Goal: Information Seeking & Learning: Learn about a topic

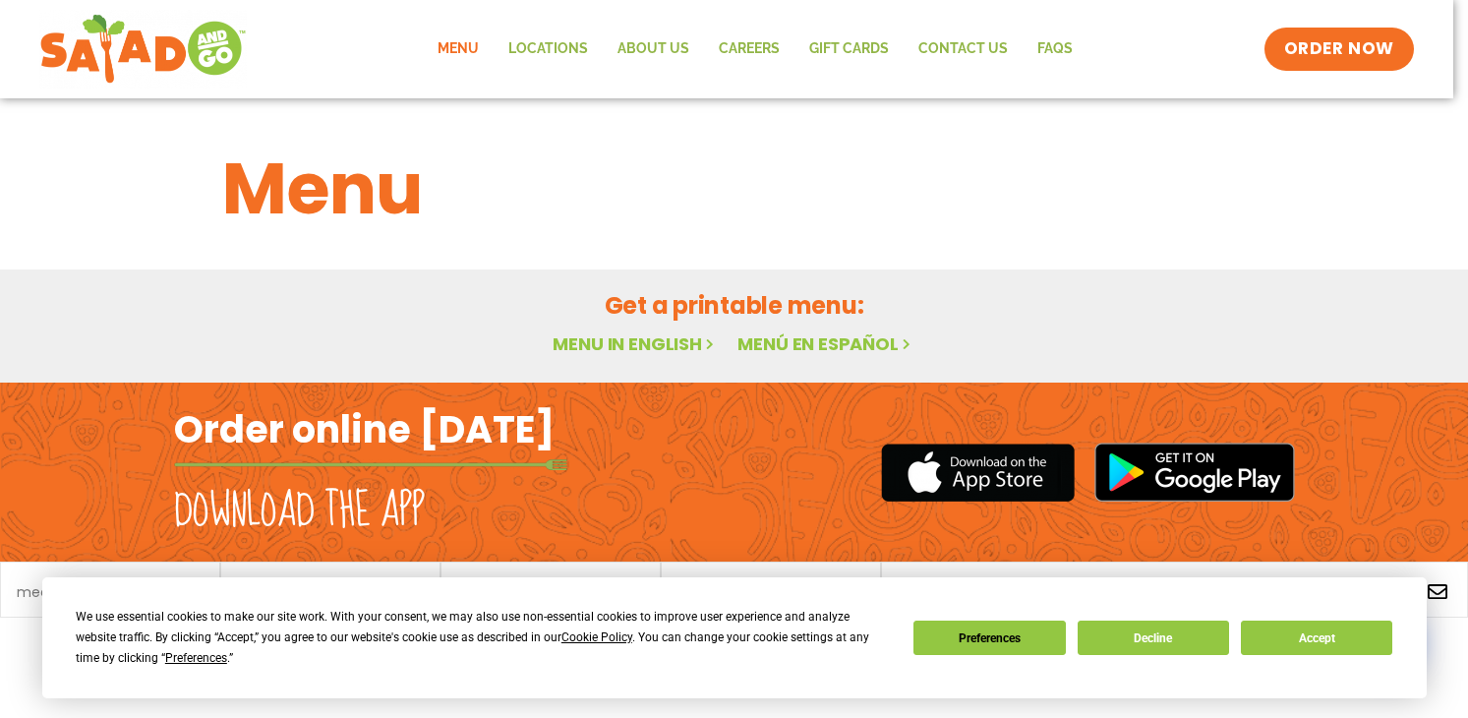
click at [456, 49] on link "Menu" at bounding box center [458, 49] width 71 height 45
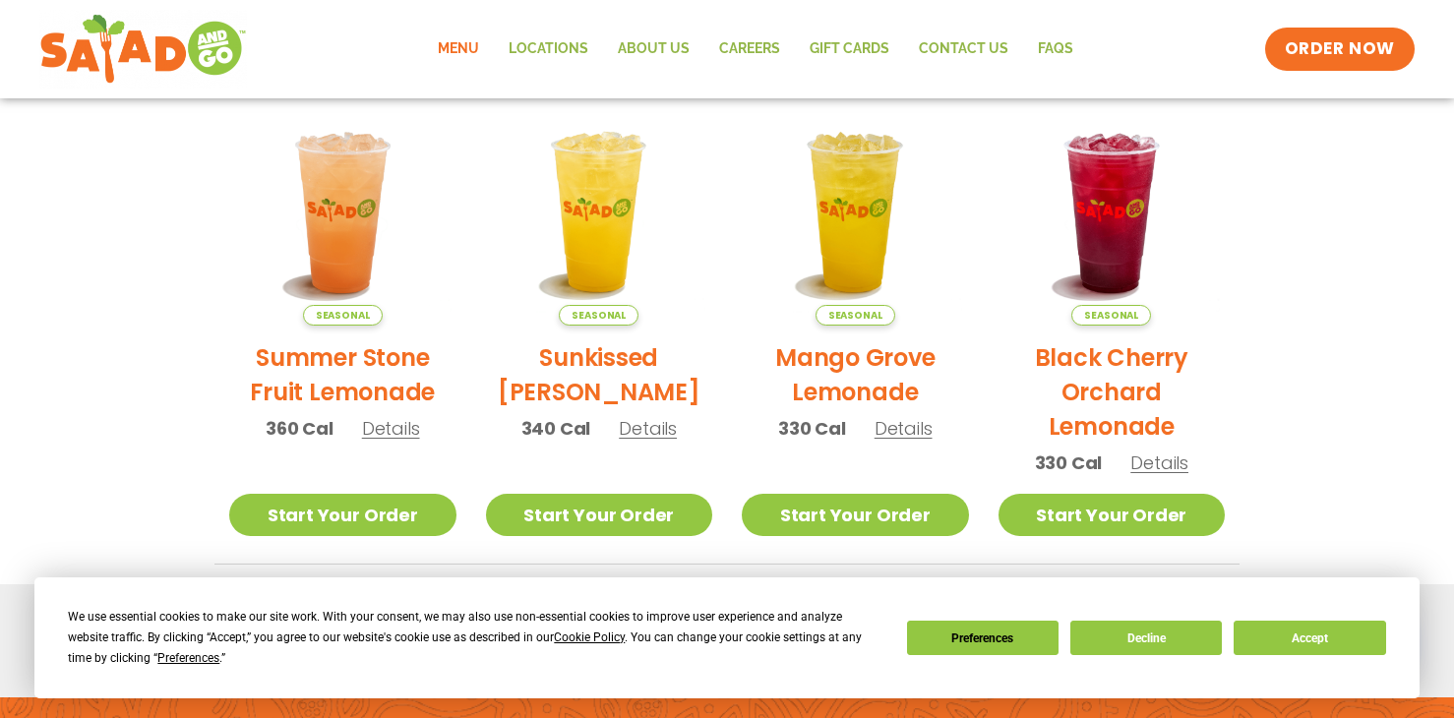
scroll to position [642, 0]
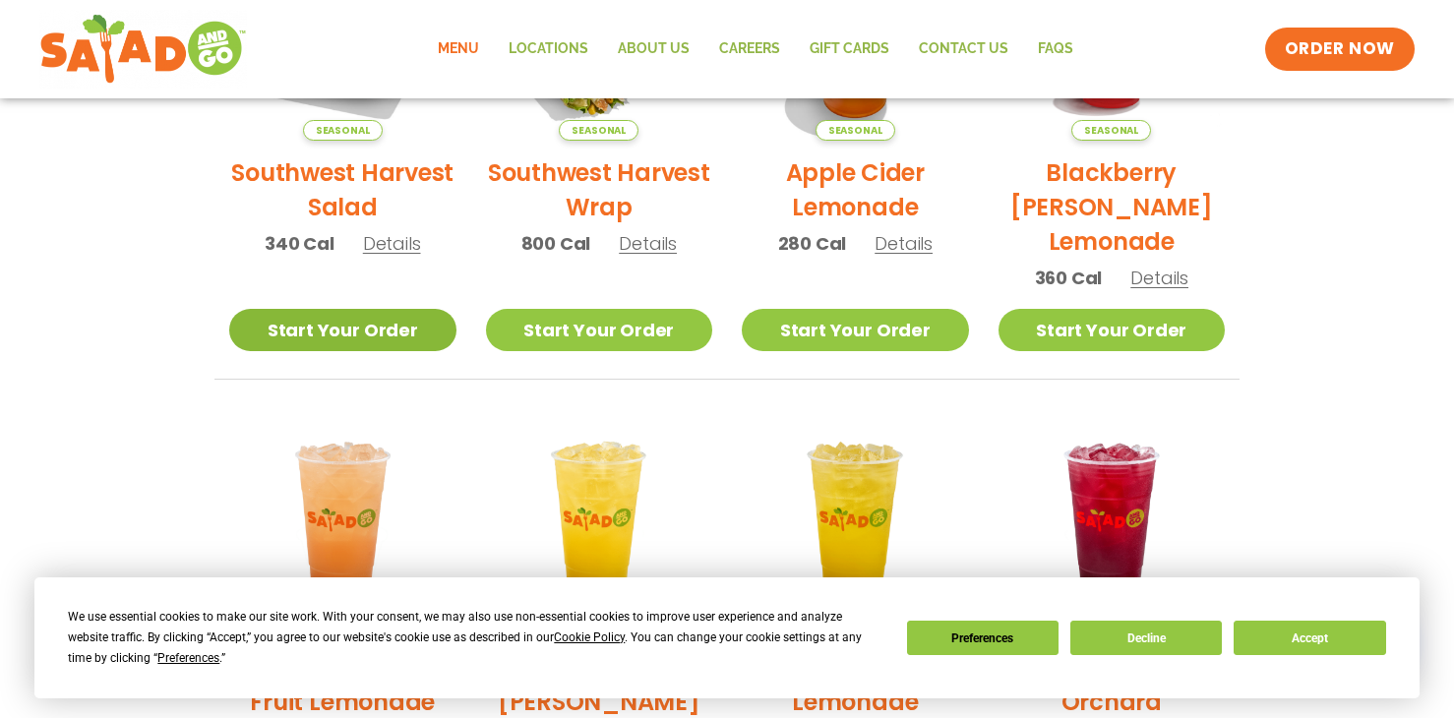
click at [389, 330] on link "Start Your Order" at bounding box center [342, 330] width 227 height 42
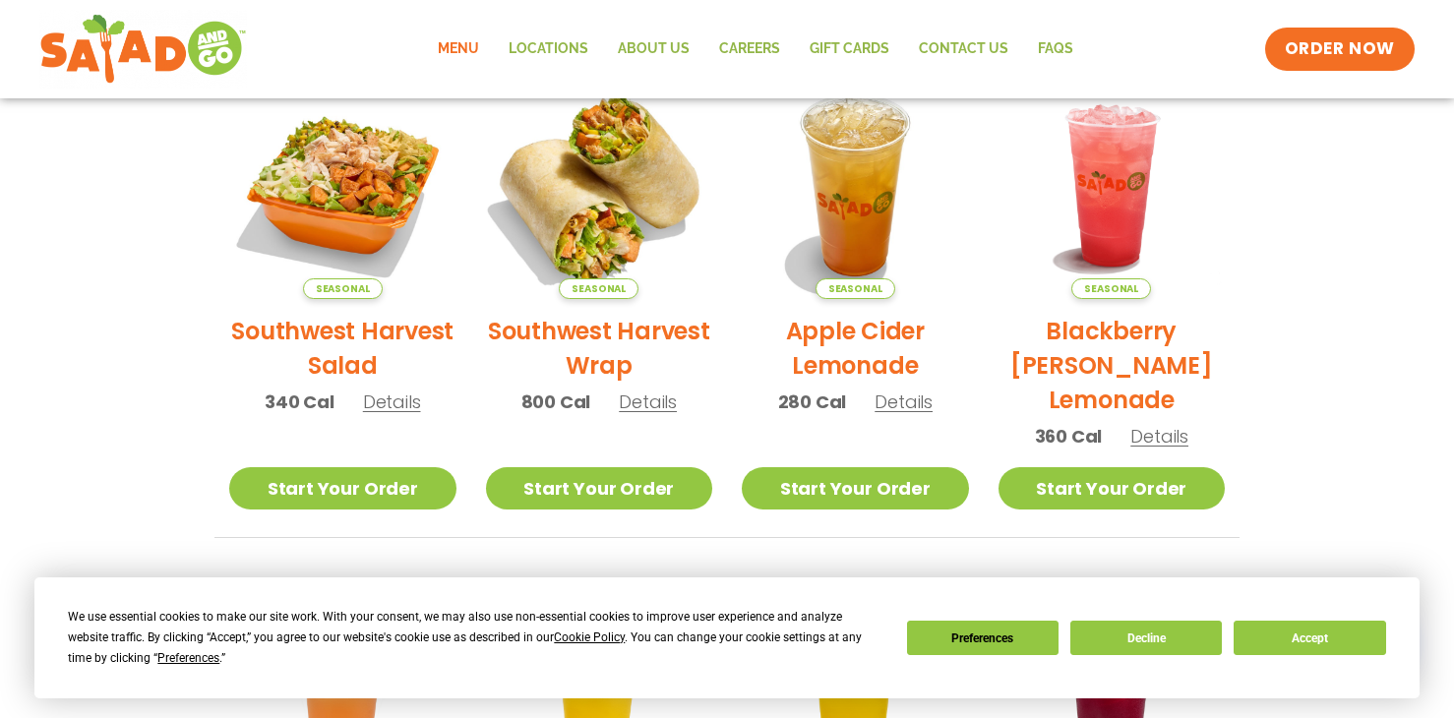
scroll to position [492, 0]
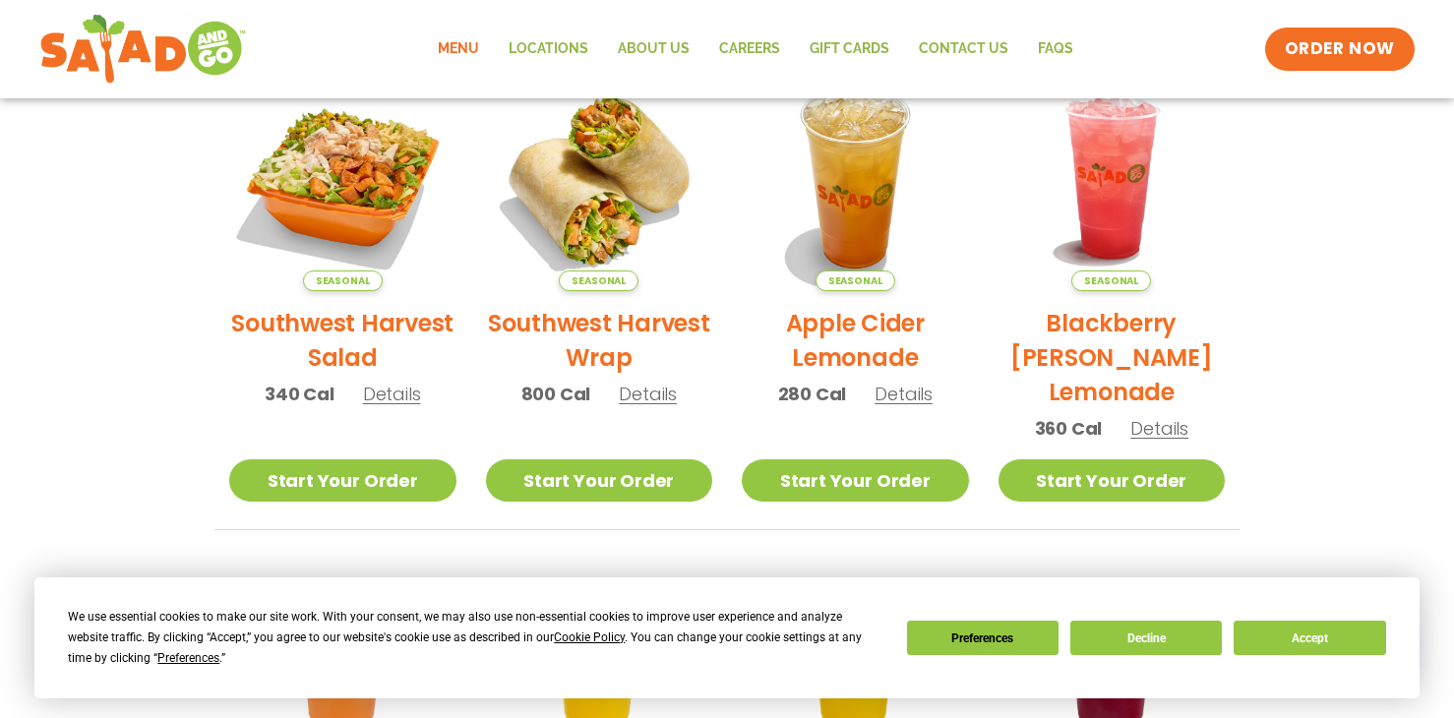
click at [387, 398] on span "Details" at bounding box center [392, 394] width 58 height 25
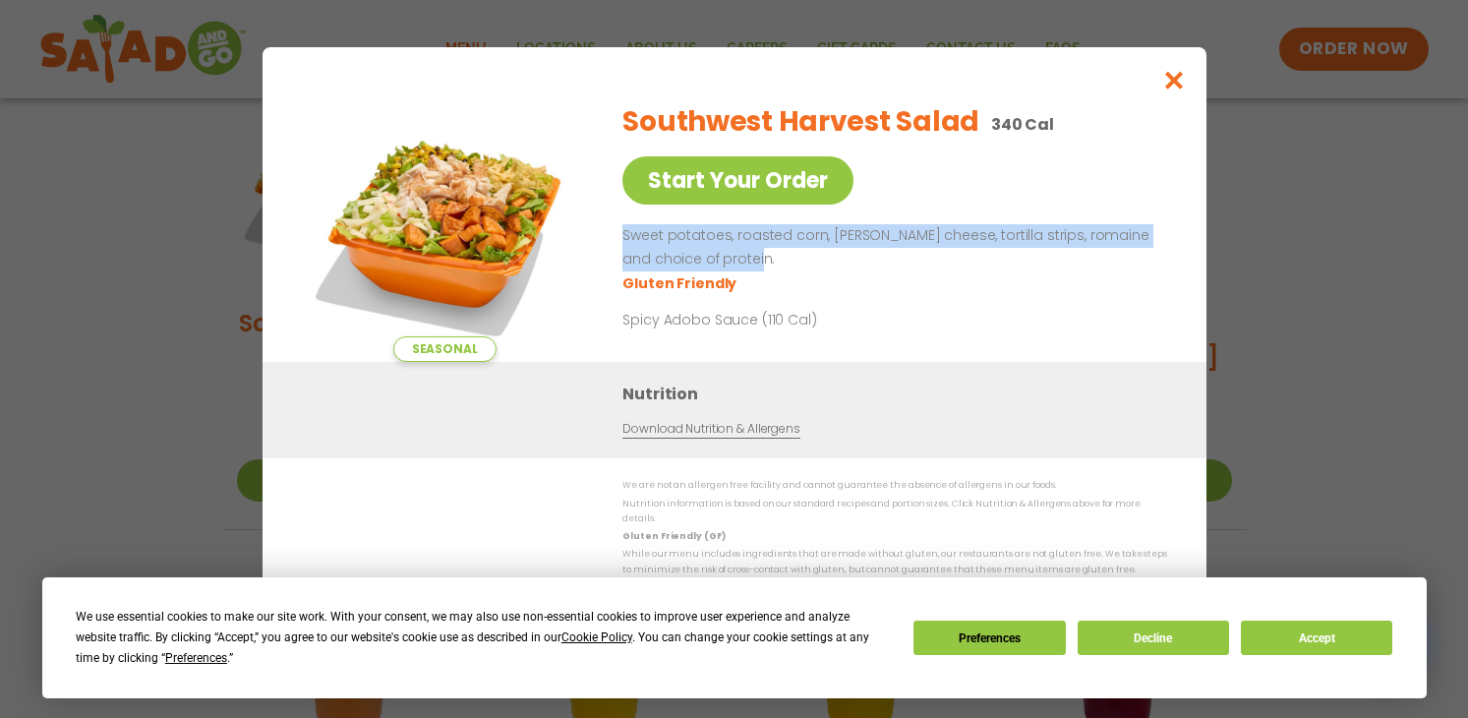
drag, startPoint x: 759, startPoint y: 272, endPoint x: 620, endPoint y: 241, distance: 143.2
click at [620, 241] on div "Seasonal Start Your Order Southwest Harvest Salad 340 Cal Start Your Order Swee…" at bounding box center [734, 224] width 865 height 275
click at [738, 248] on p "Sweet potatoes, roasted corn, [PERSON_NAME] cheese, tortilla strips, romaine an…" at bounding box center [891, 247] width 537 height 47
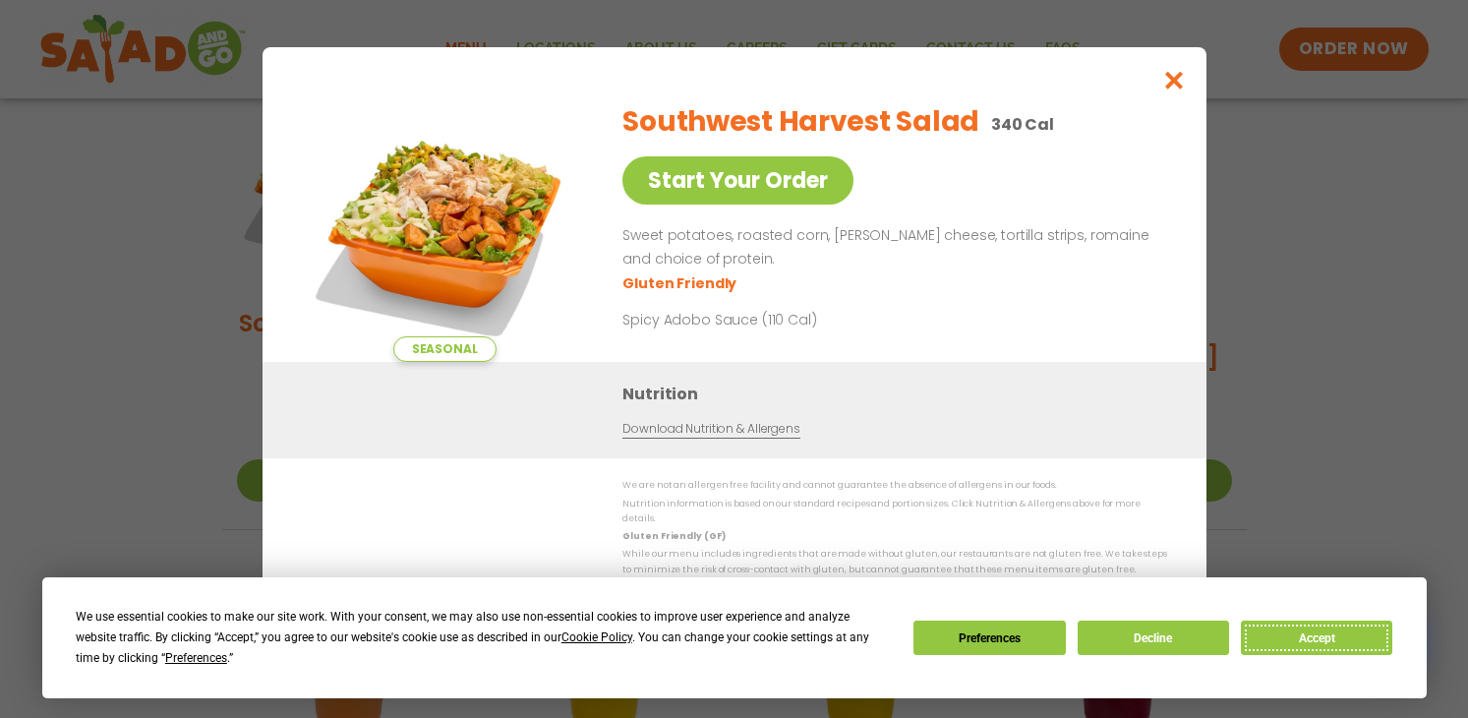
click at [1299, 636] on button "Accept" at bounding box center [1316, 638] width 151 height 34
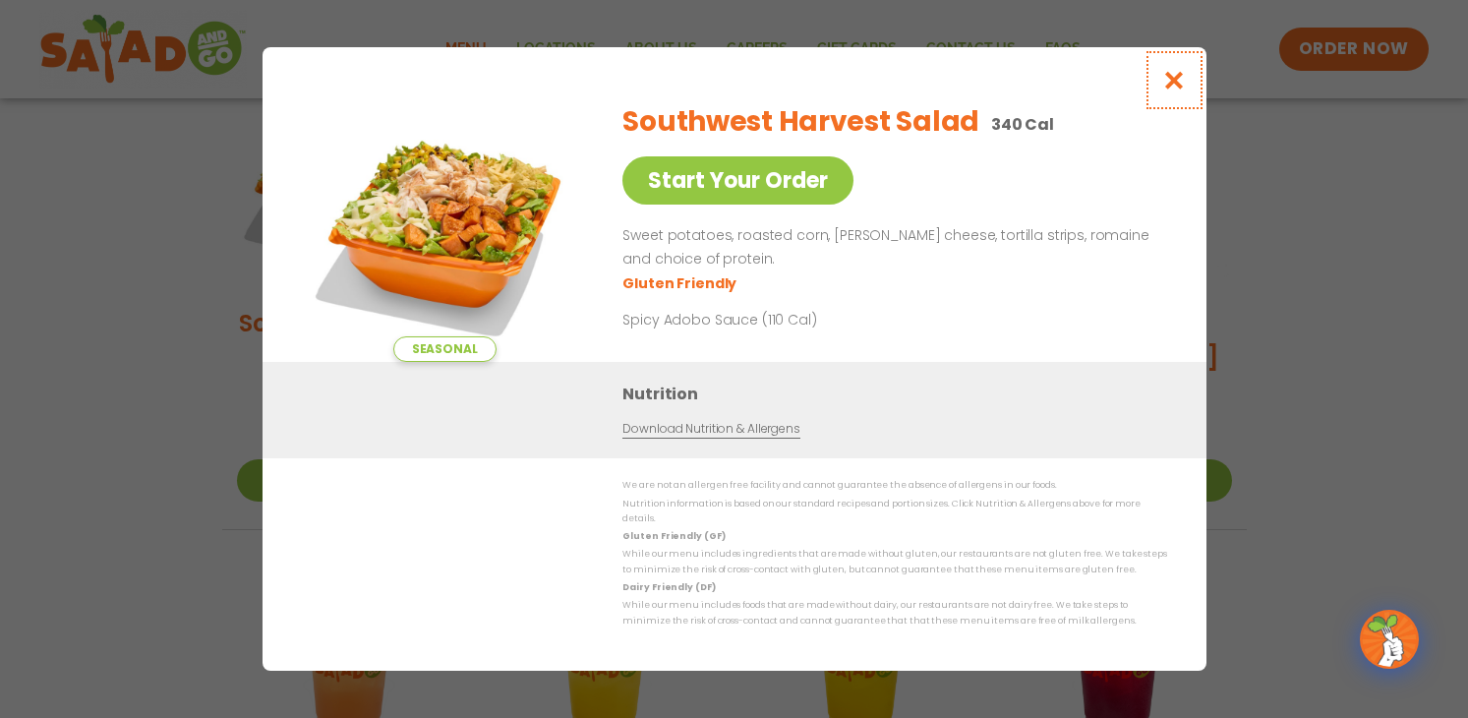
click at [1170, 85] on icon "Close modal" at bounding box center [1174, 80] width 25 height 21
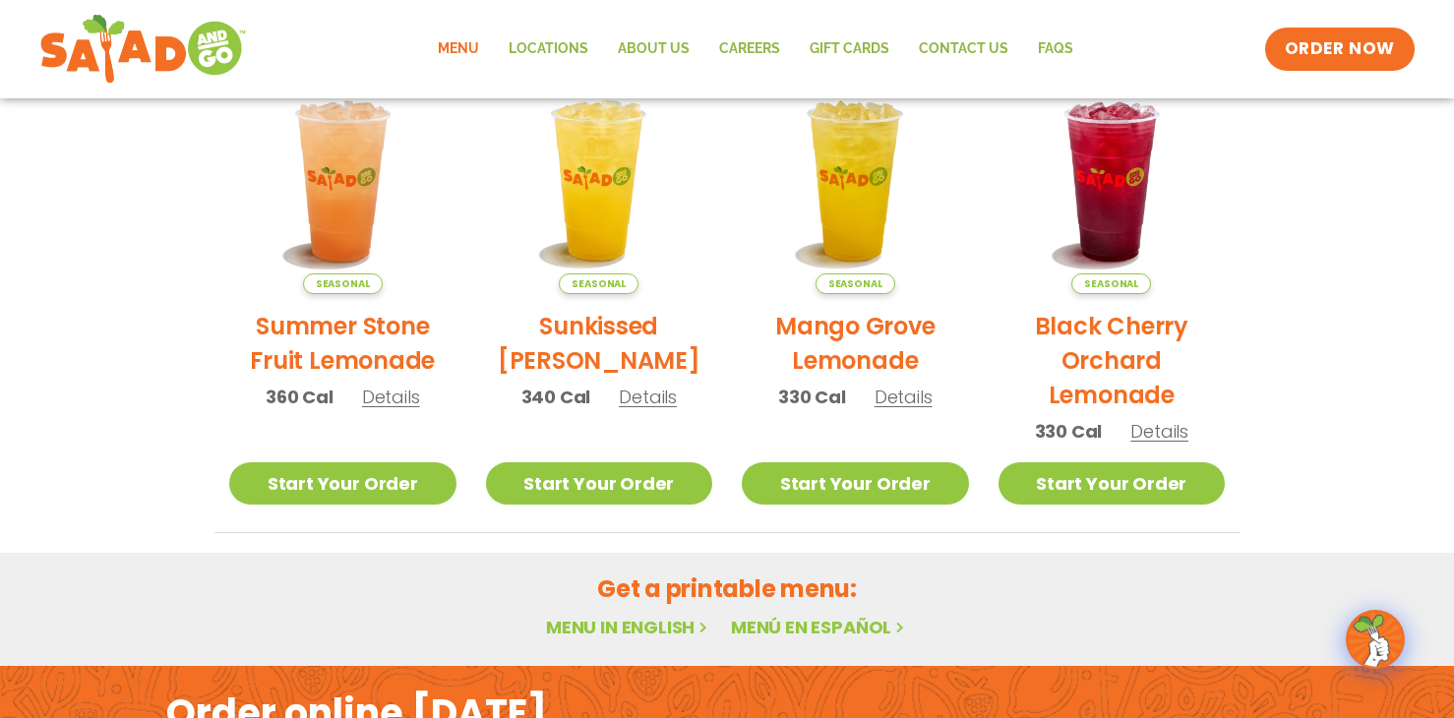
scroll to position [1180, 0]
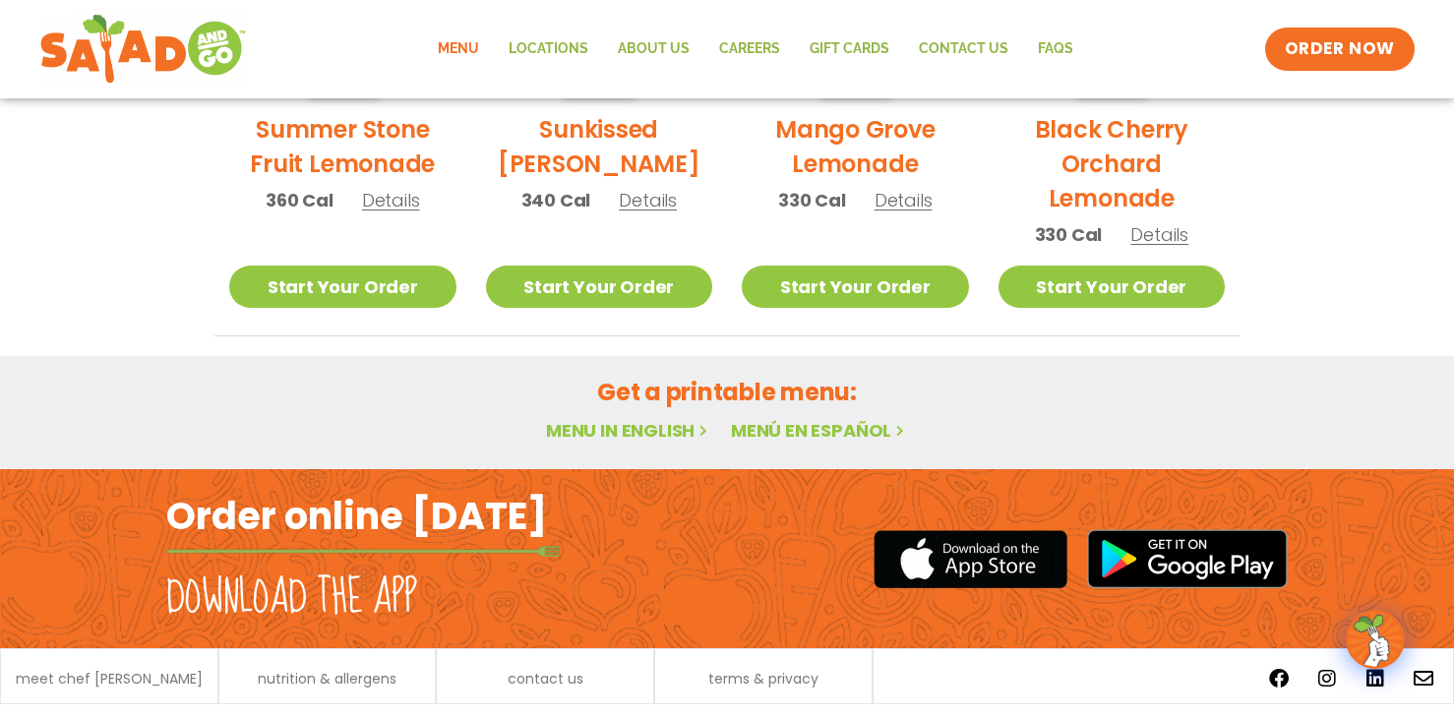
click at [478, 41] on link "Menu" at bounding box center [458, 49] width 71 height 45
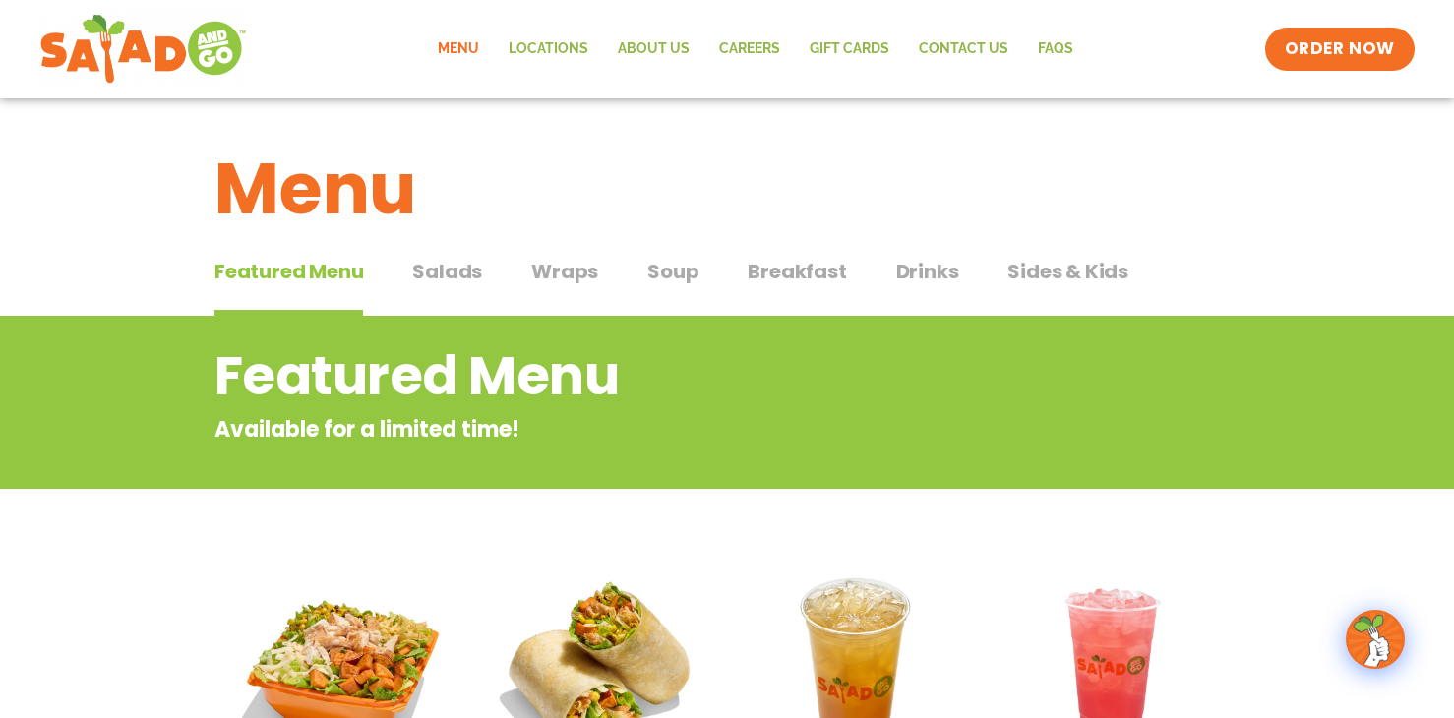
click at [458, 268] on span "Salads" at bounding box center [447, 272] width 70 height 30
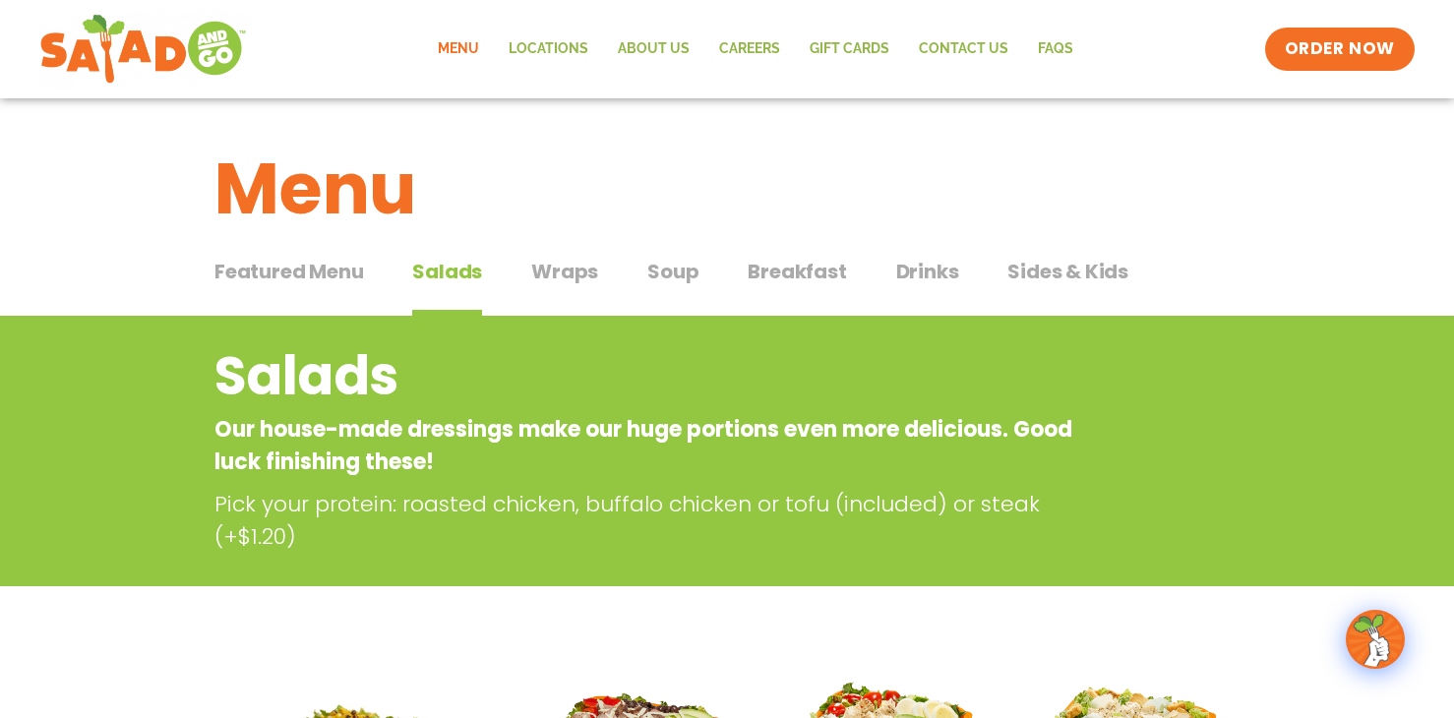
click at [1151, 496] on div "Salads Our house-made dressings make our huge portions even more delicious. Goo…" at bounding box center [727, 444] width 1072 height 216
click at [1074, 363] on h2 "Salads" at bounding box center [647, 376] width 866 height 80
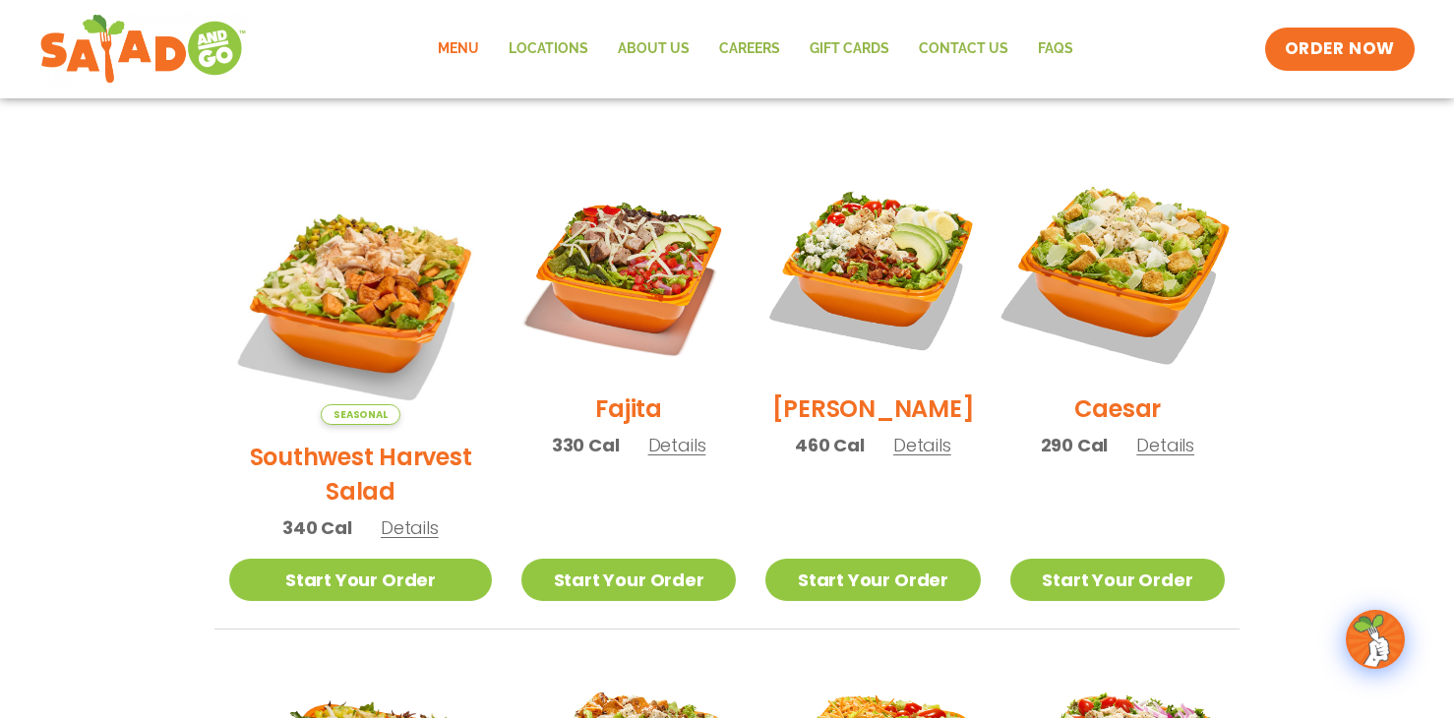
scroll to position [492, 0]
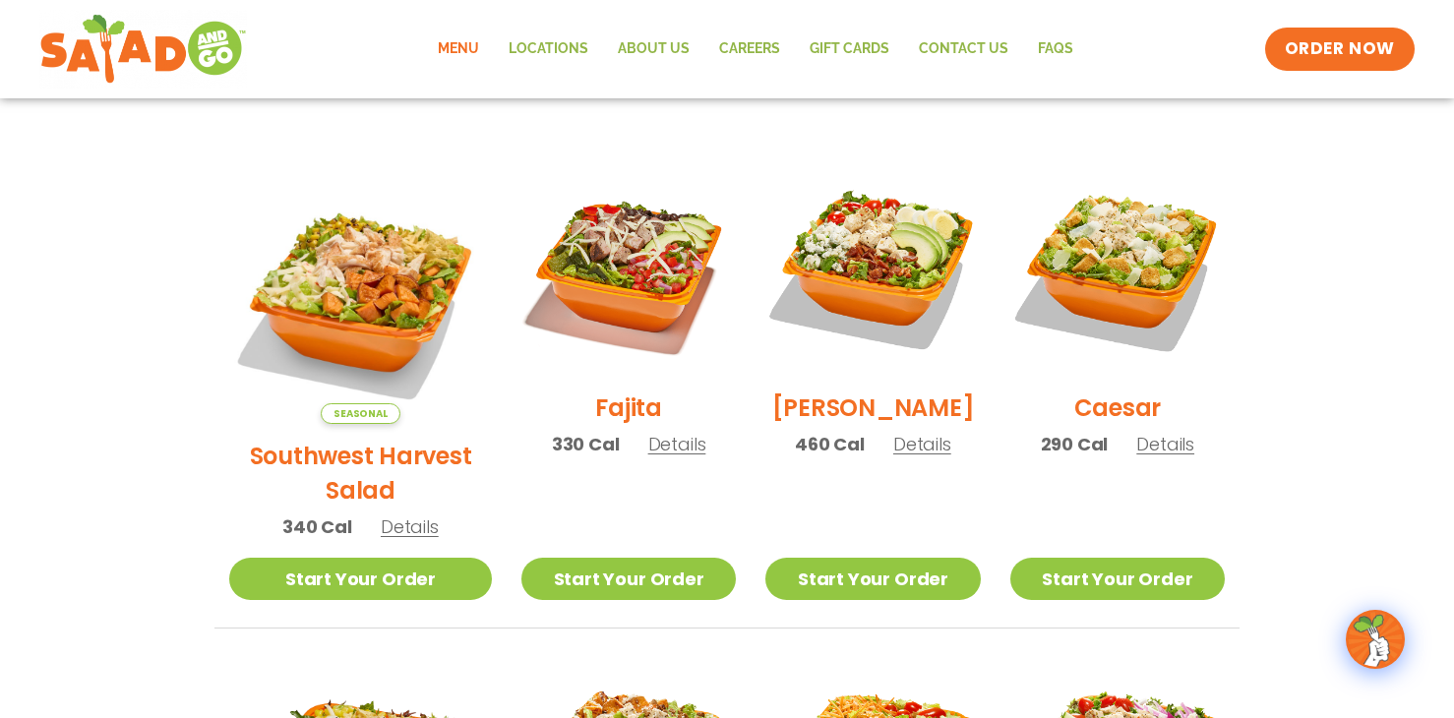
click at [1280, 339] on section "Salads Our house-made dressings make our huge portions even more delicious. Goo…" at bounding box center [727, 631] width 1454 height 1614
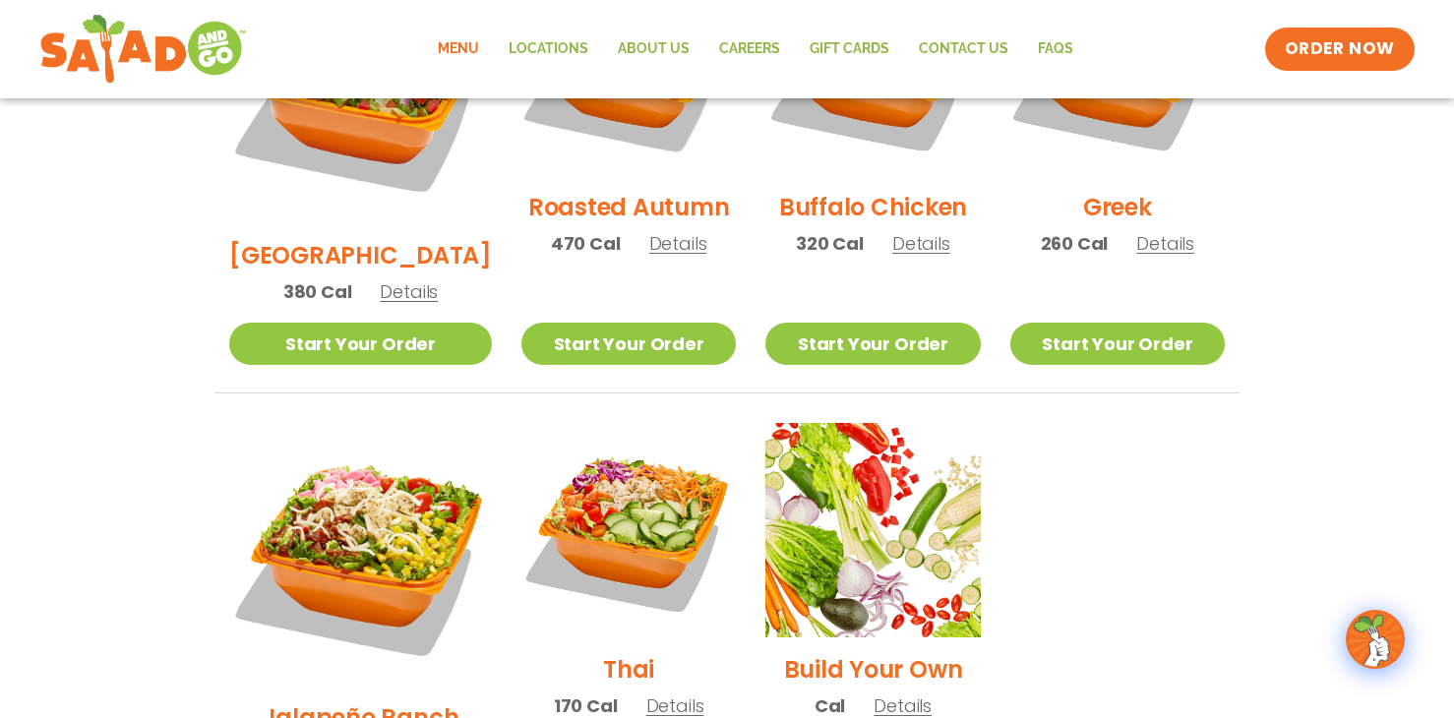
scroll to position [1475, 0]
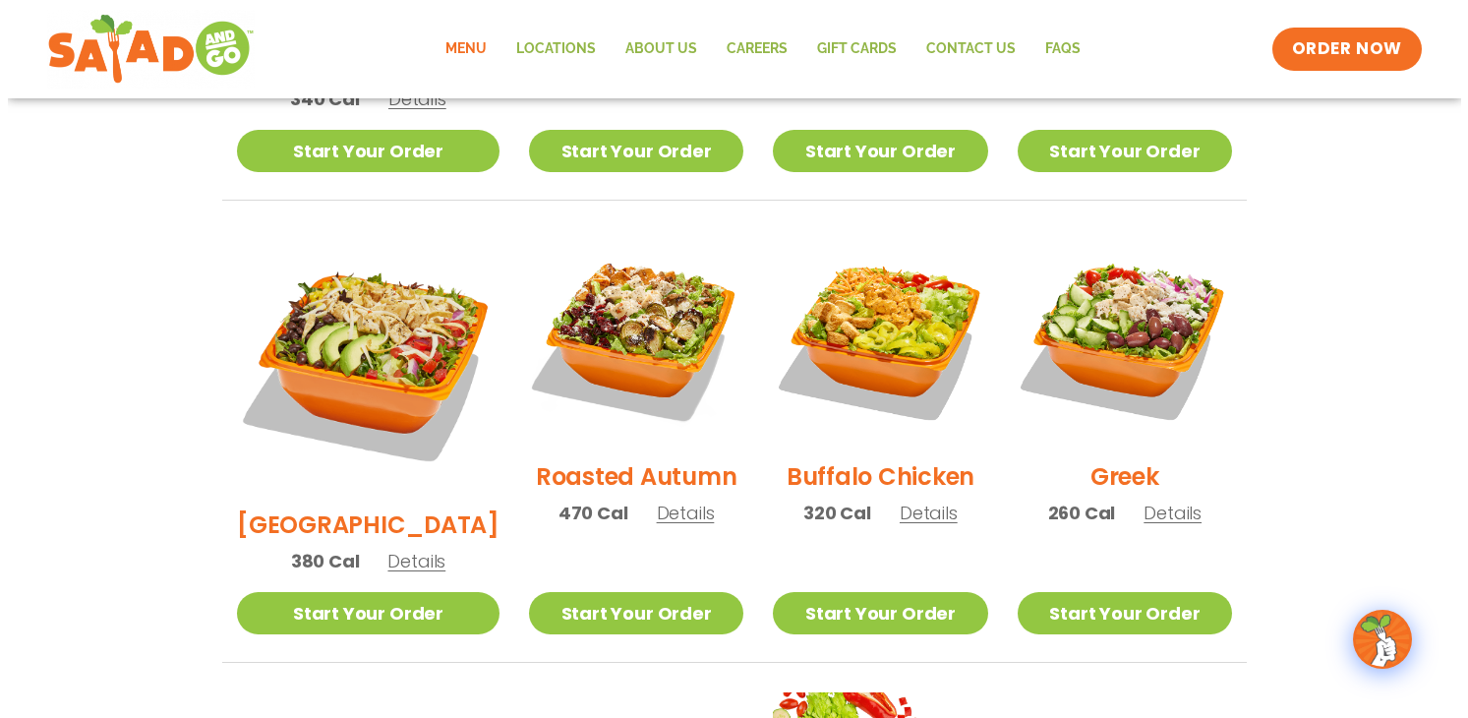
scroll to position [885, 0]
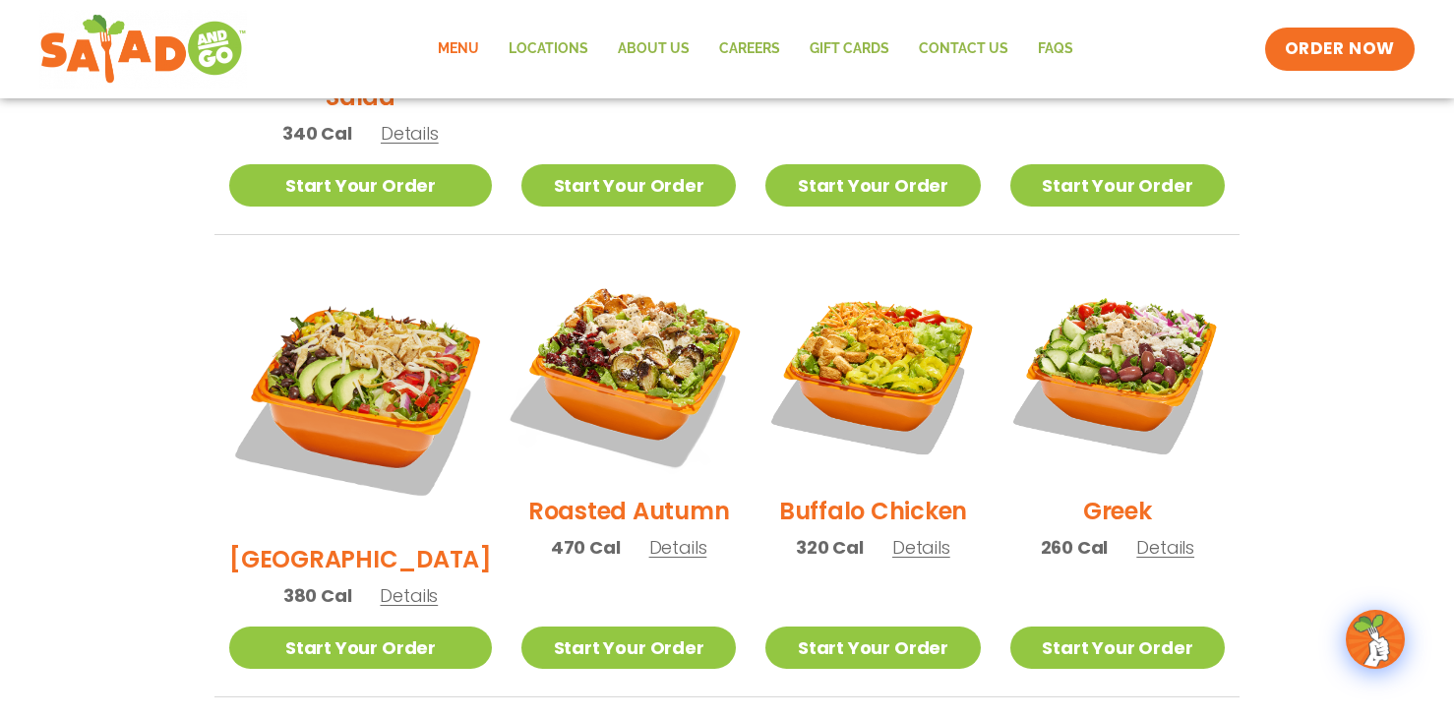
click at [629, 315] on img at bounding box center [629, 372] width 252 height 252
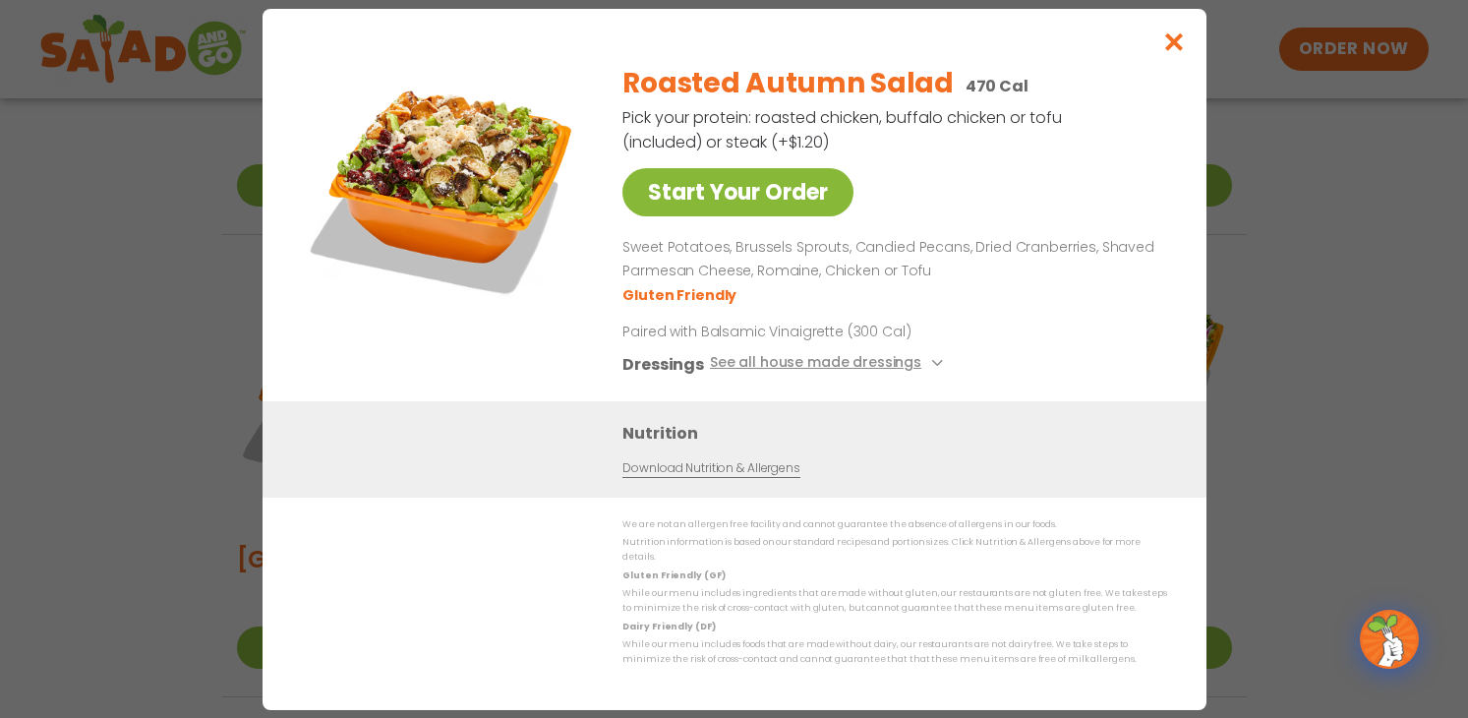
click at [756, 190] on link "Start Your Order" at bounding box center [738, 192] width 231 height 48
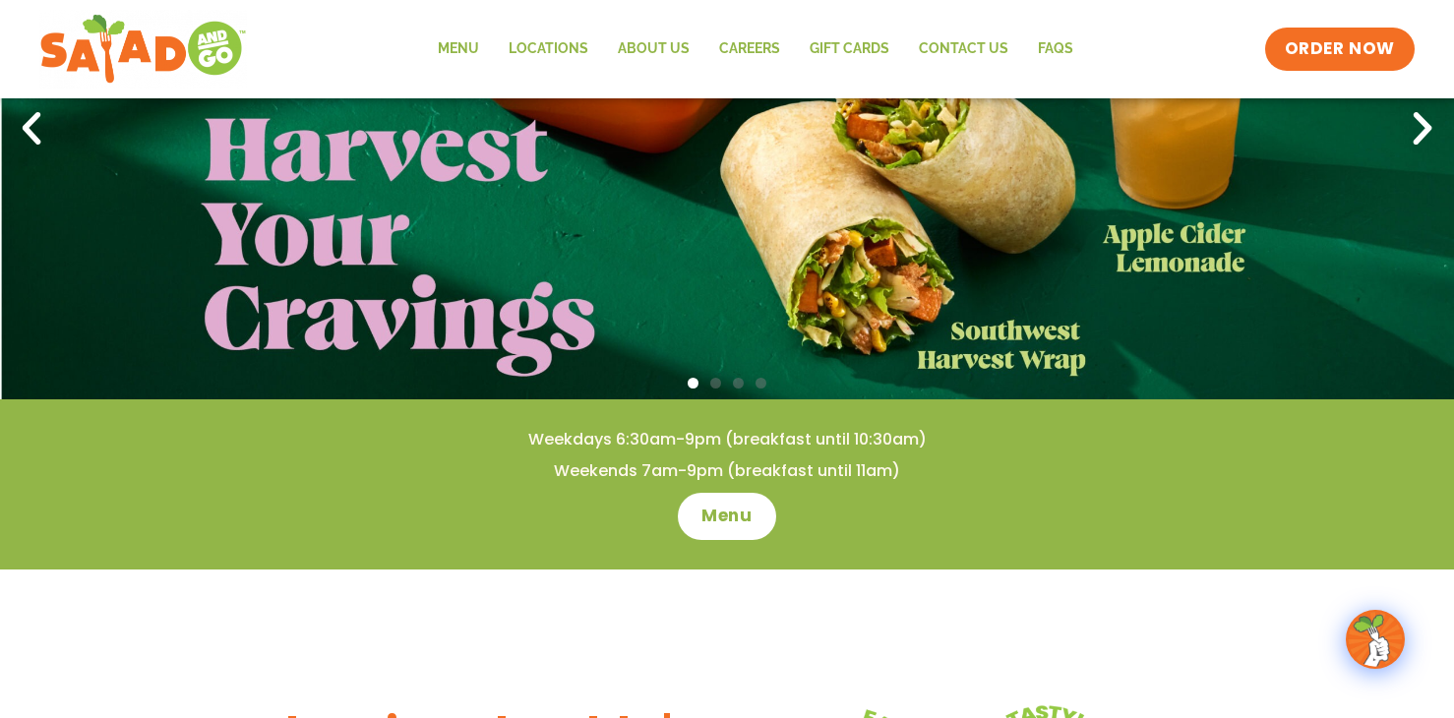
scroll to position [295, 0]
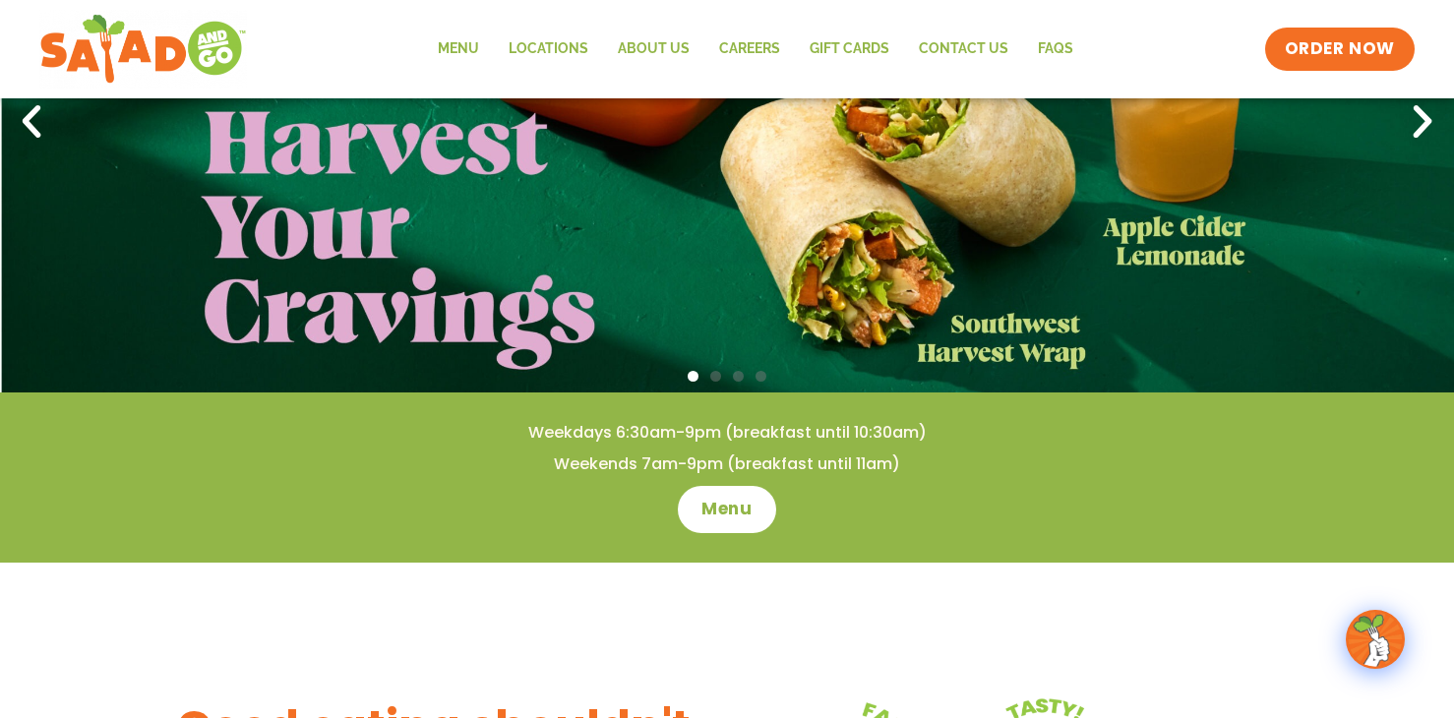
click at [1414, 118] on icon "Next slide" at bounding box center [1422, 121] width 43 height 43
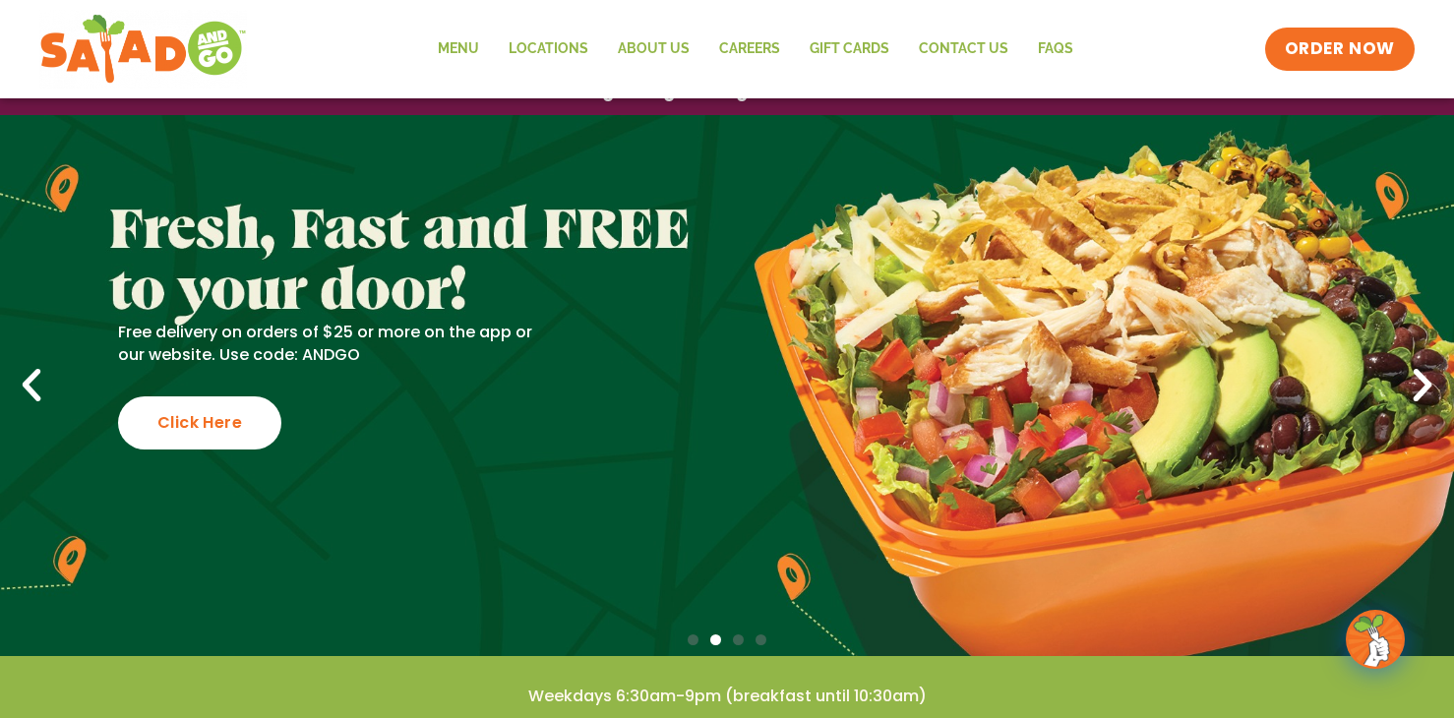
scroll to position [0, 0]
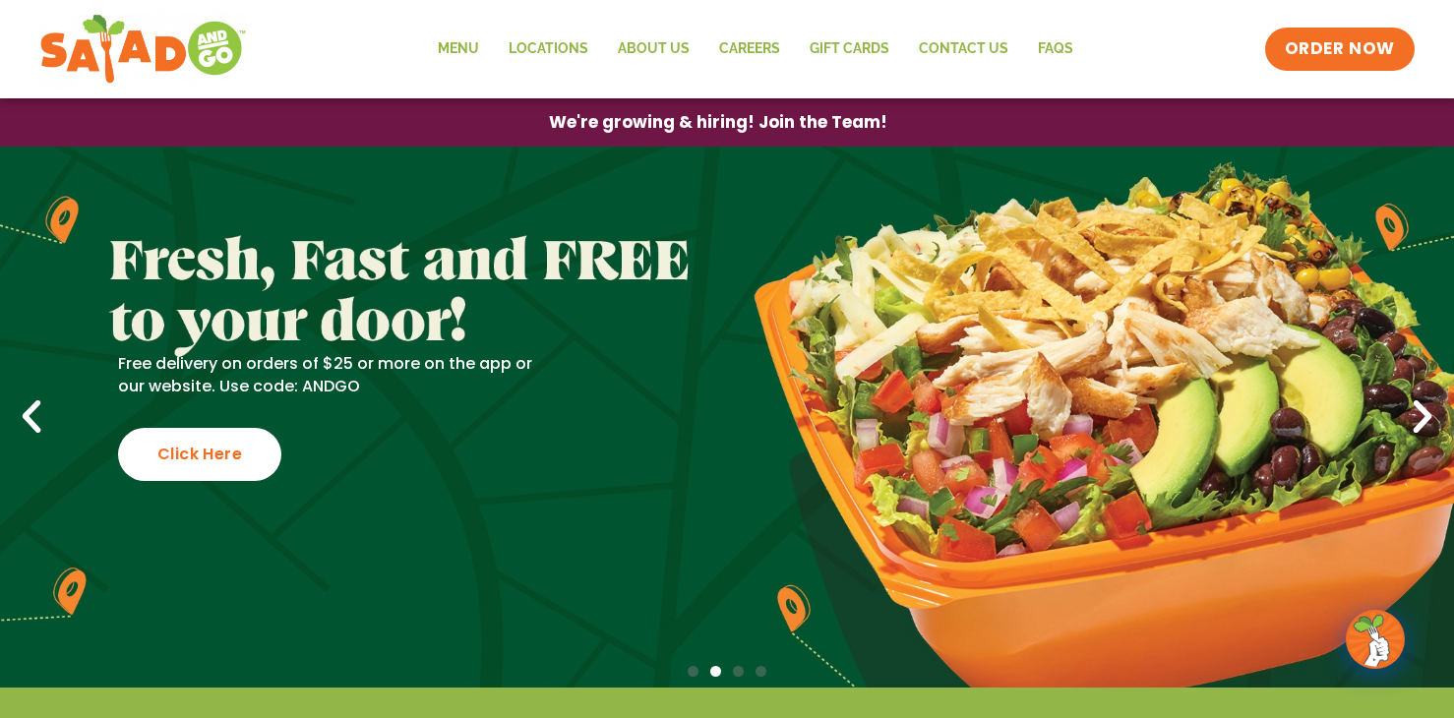
click at [1426, 409] on icon "Next slide" at bounding box center [1422, 416] width 43 height 43
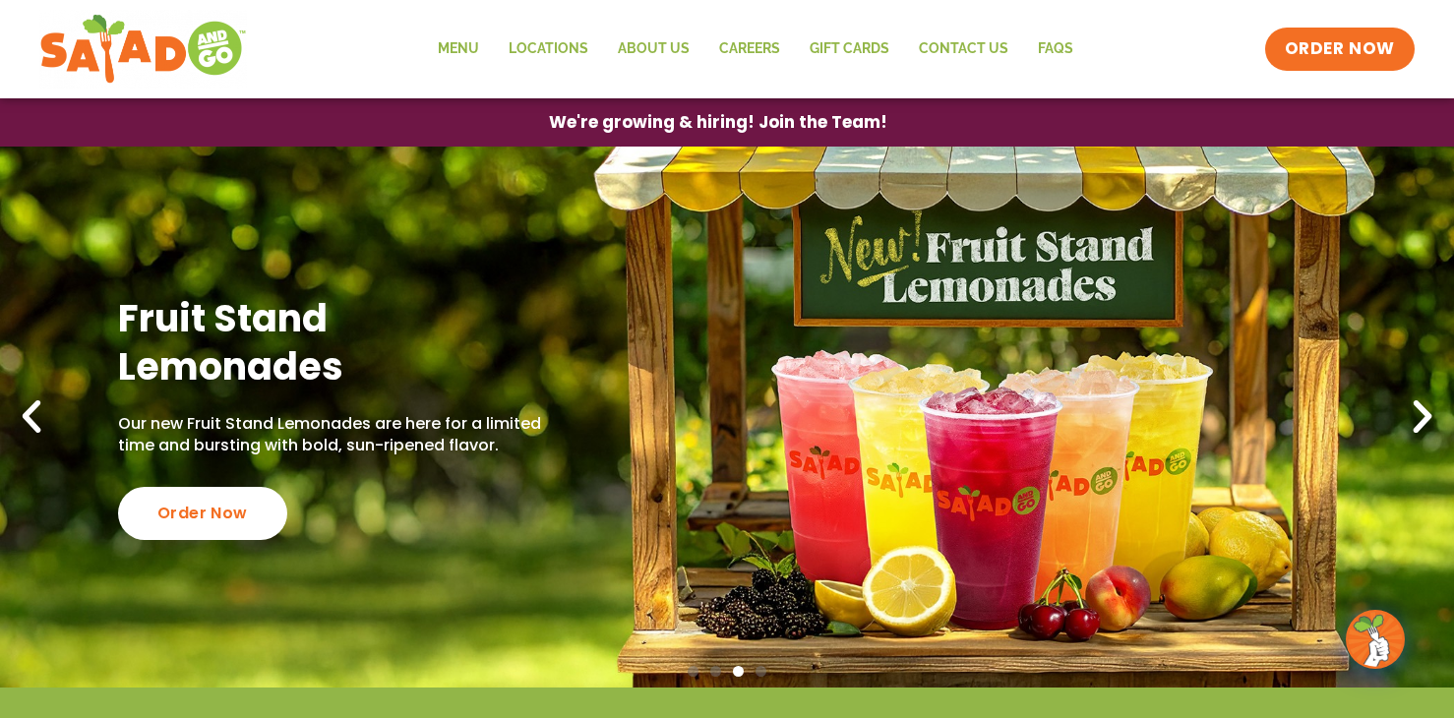
click at [1416, 414] on icon "Next slide" at bounding box center [1422, 416] width 43 height 43
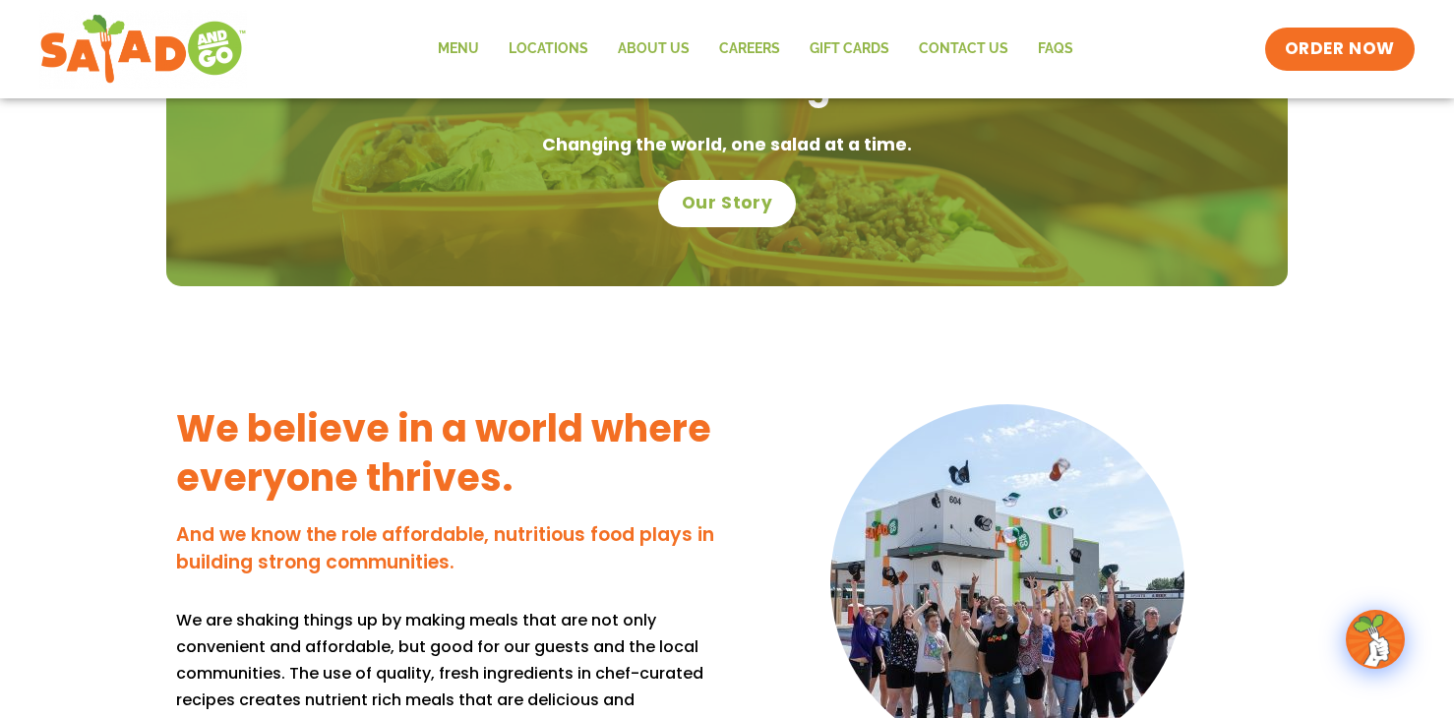
scroll to position [1574, 0]
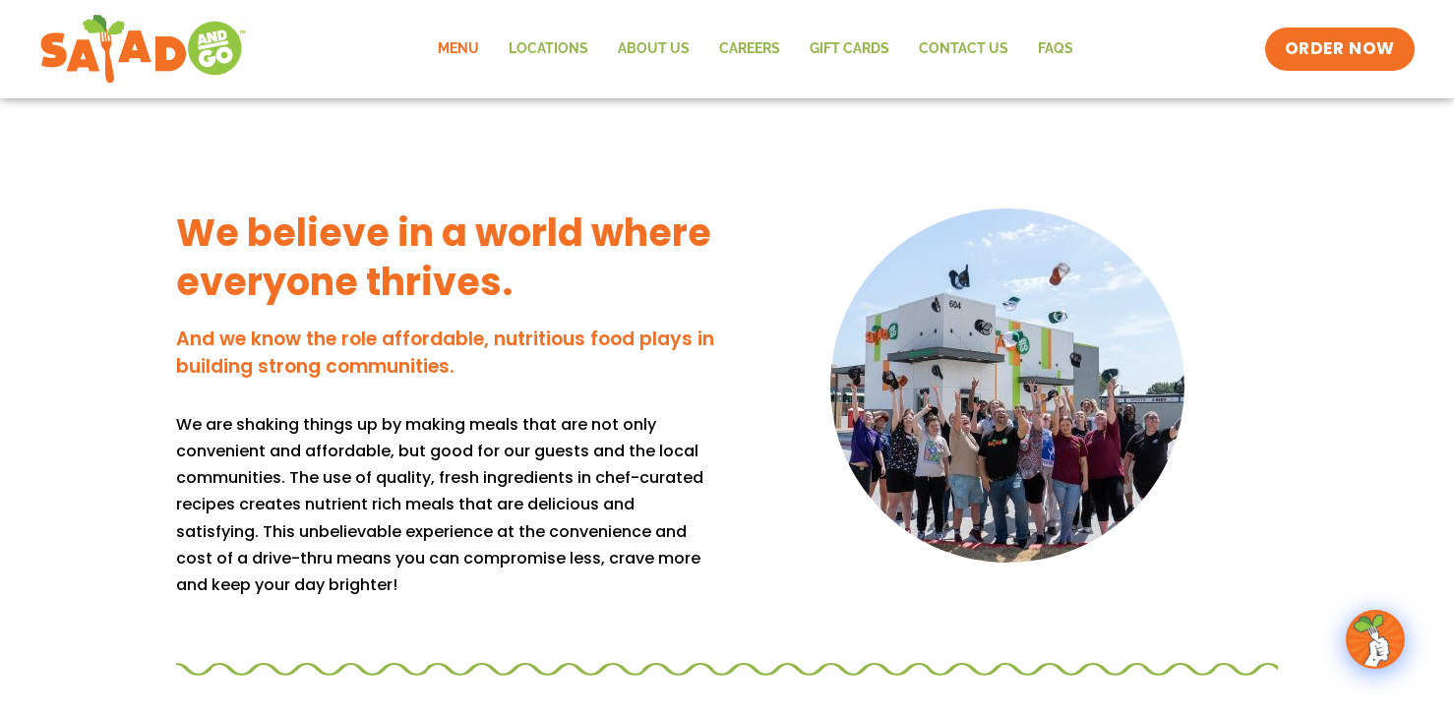
click at [480, 47] on link "Menu" at bounding box center [458, 49] width 71 height 45
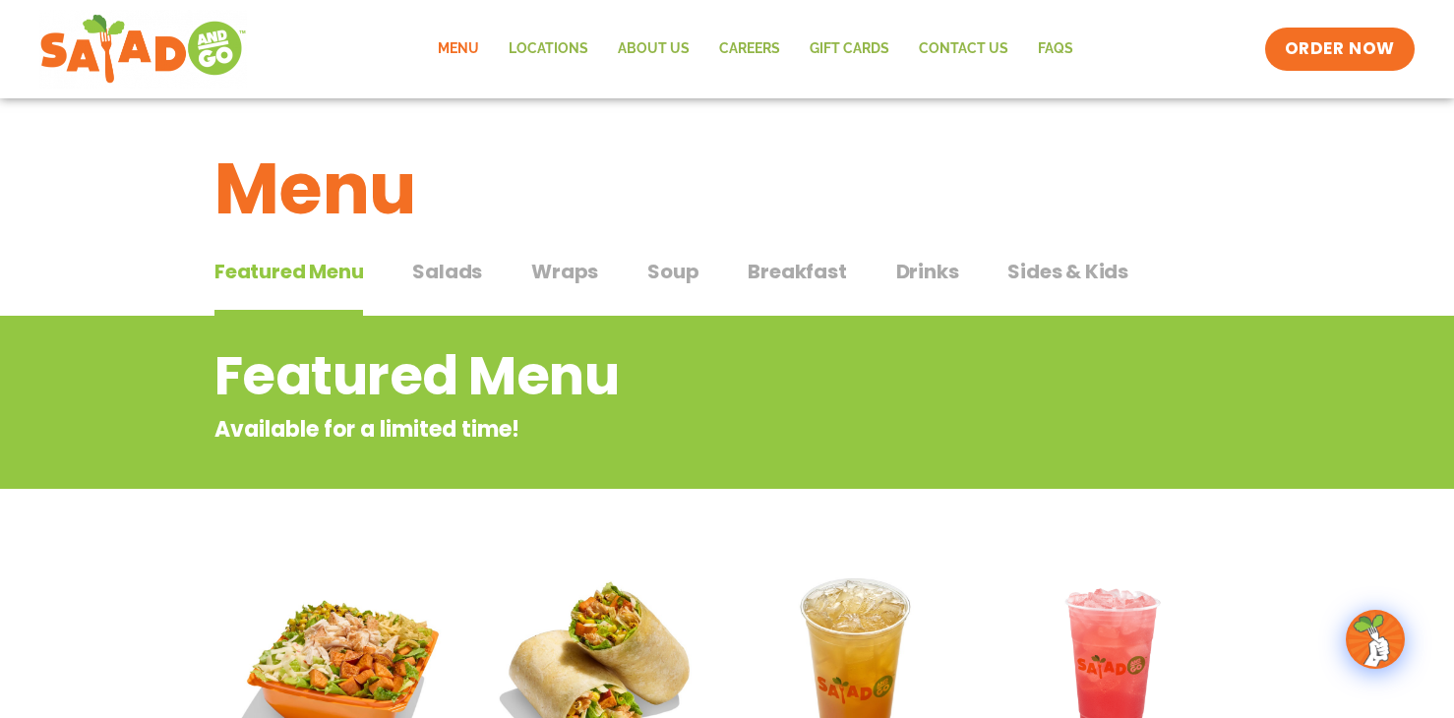
click at [1014, 415] on p "Available for a limited time!" at bounding box center [647, 429] width 866 height 32
click at [997, 240] on h1 "Menu" at bounding box center [726, 189] width 1025 height 106
click at [947, 392] on h2 "Featured Menu" at bounding box center [647, 376] width 866 height 80
click at [773, 262] on span "Breakfast" at bounding box center [796, 272] width 98 height 30
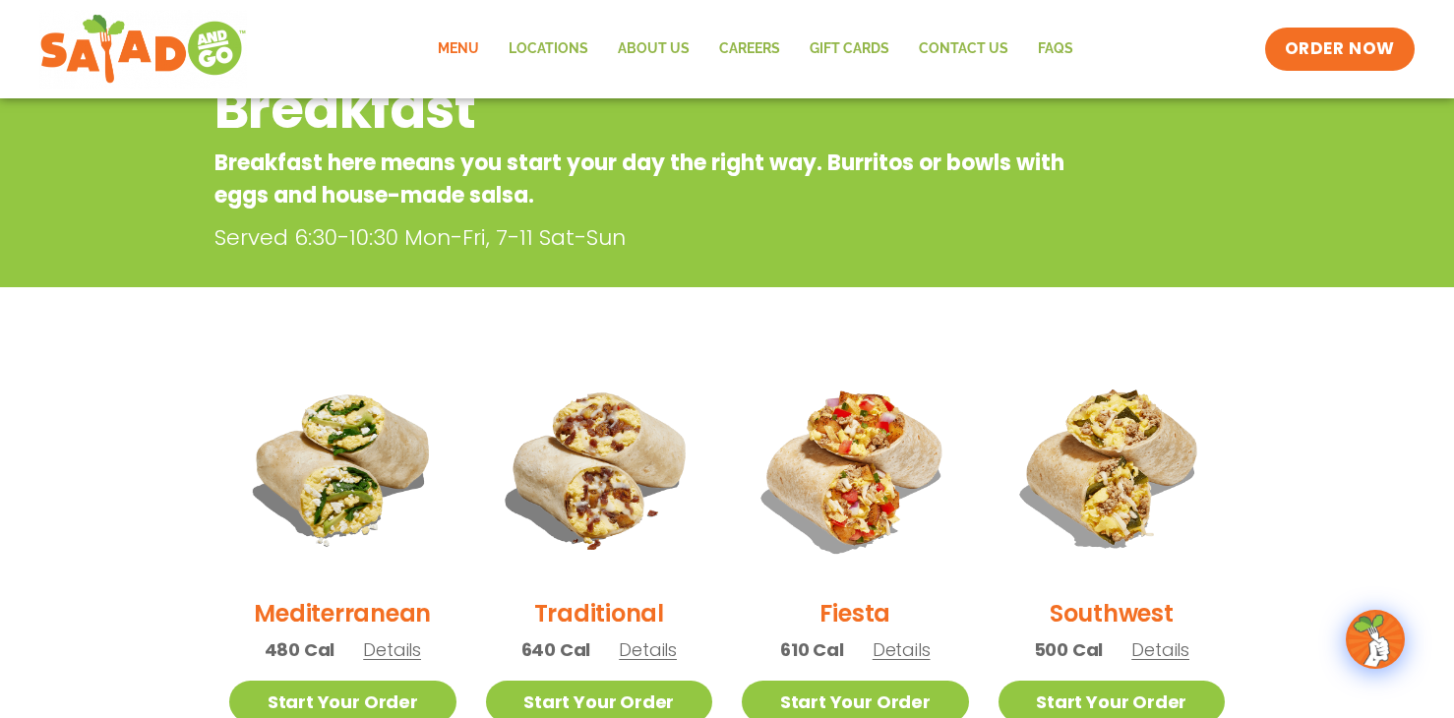
scroll to position [295, 0]
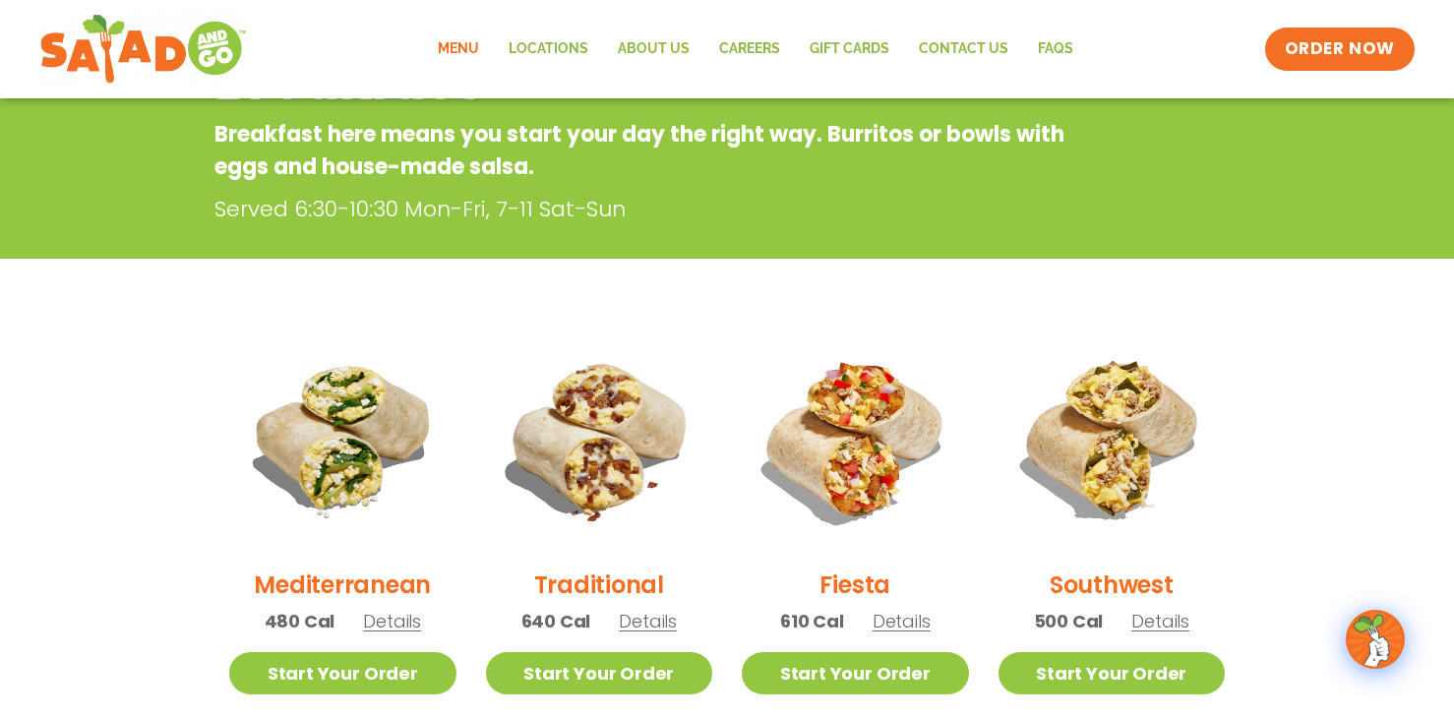
click at [749, 209] on p "Served 6:30-10:30 Mon-Fri, 7-11 Sat-Sun" at bounding box center [651, 209] width 875 height 32
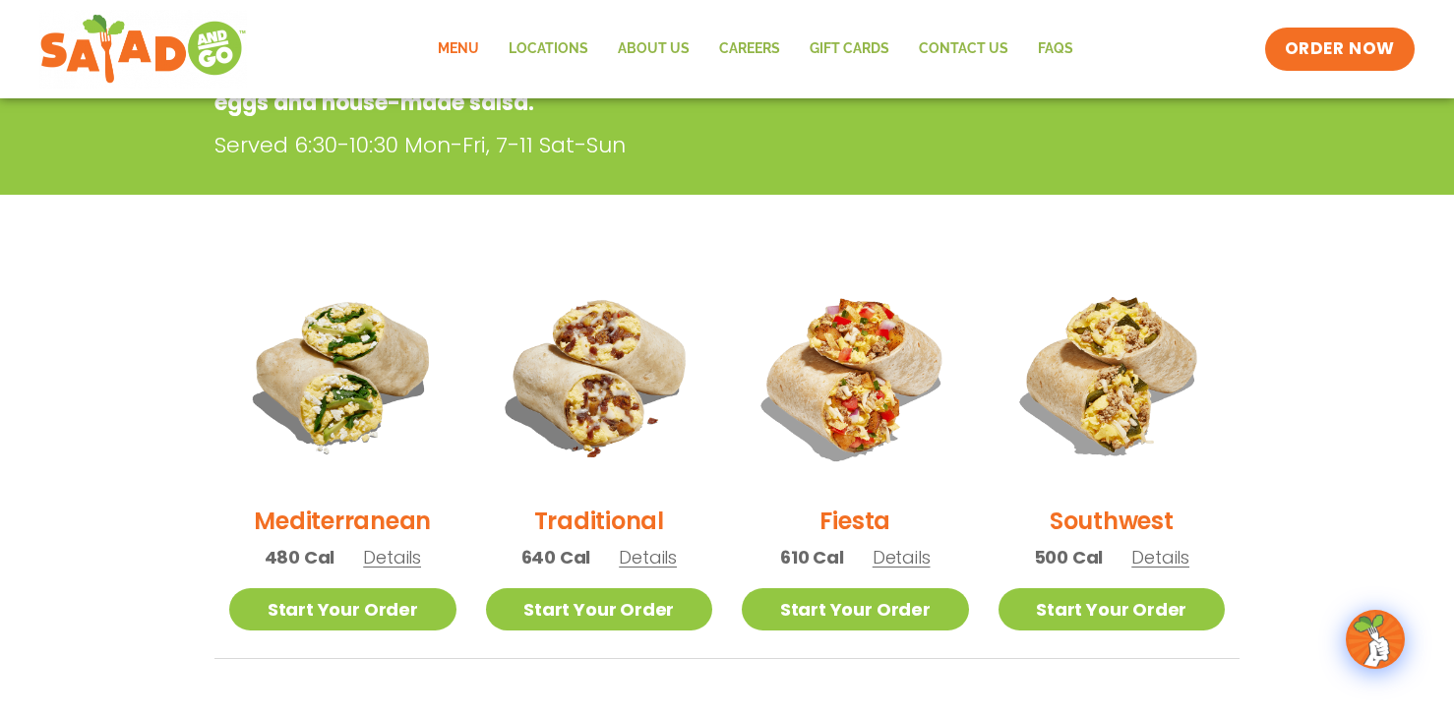
scroll to position [393, 0]
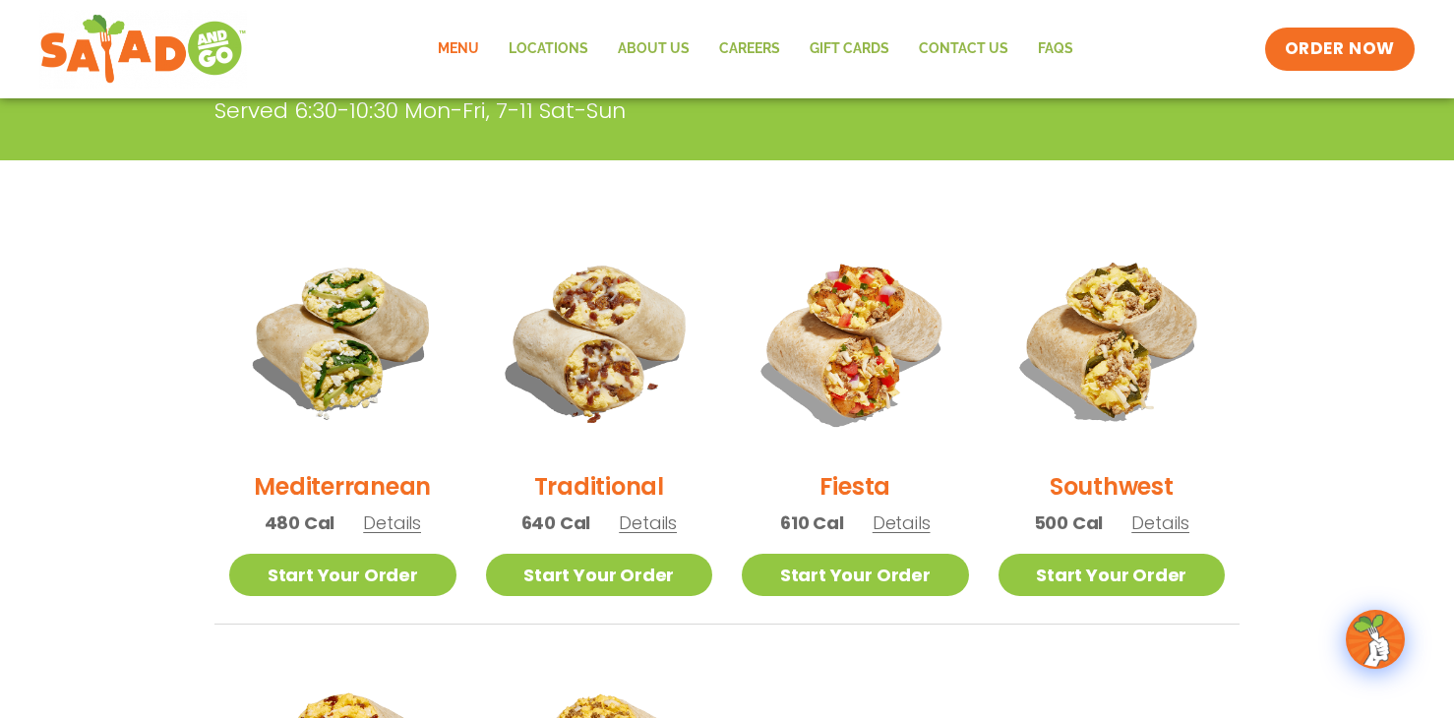
click at [132, 561] on section "Breakfast Breakfast here means you start your day the right way. Burritos or bo…" at bounding box center [727, 503] width 1454 height 1163
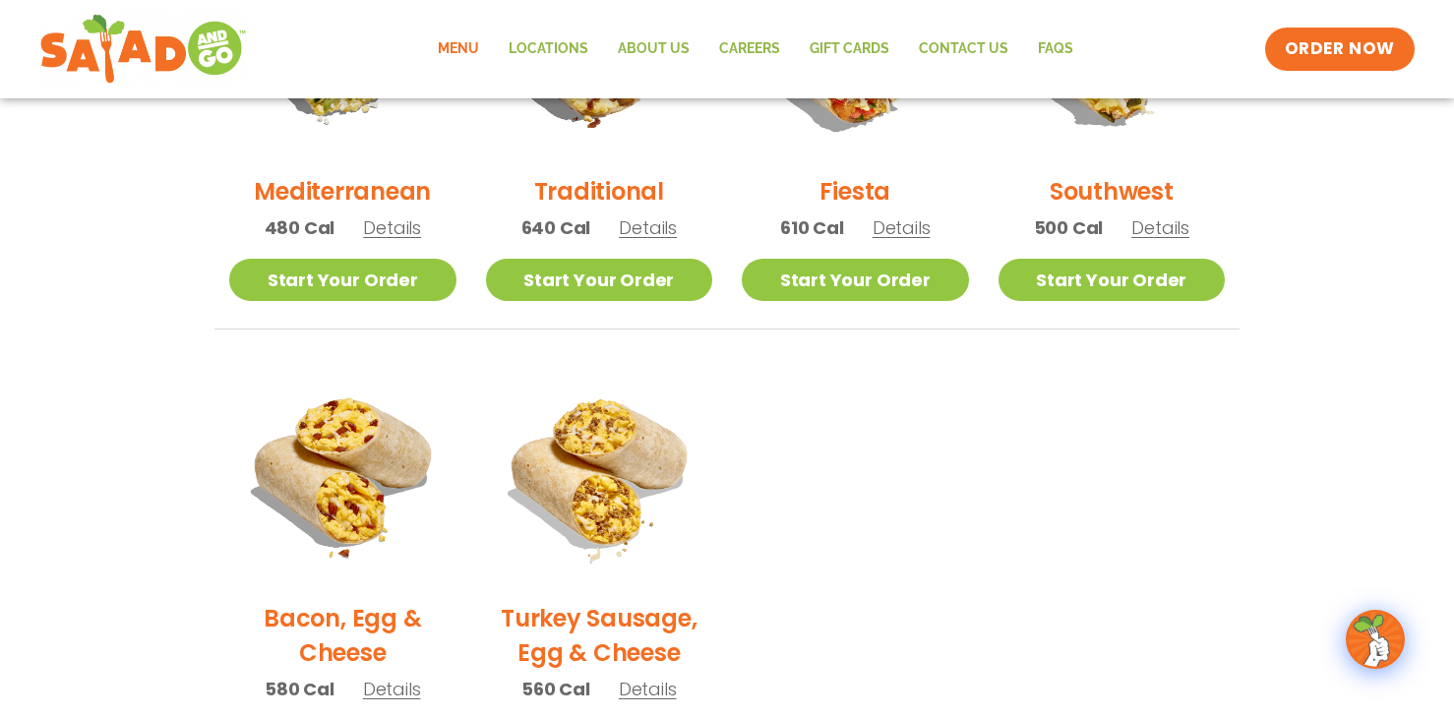
click at [107, 490] on section "Breakfast Breakfast here means you start your day the right way. Burritos or bo…" at bounding box center [727, 208] width 1454 height 1163
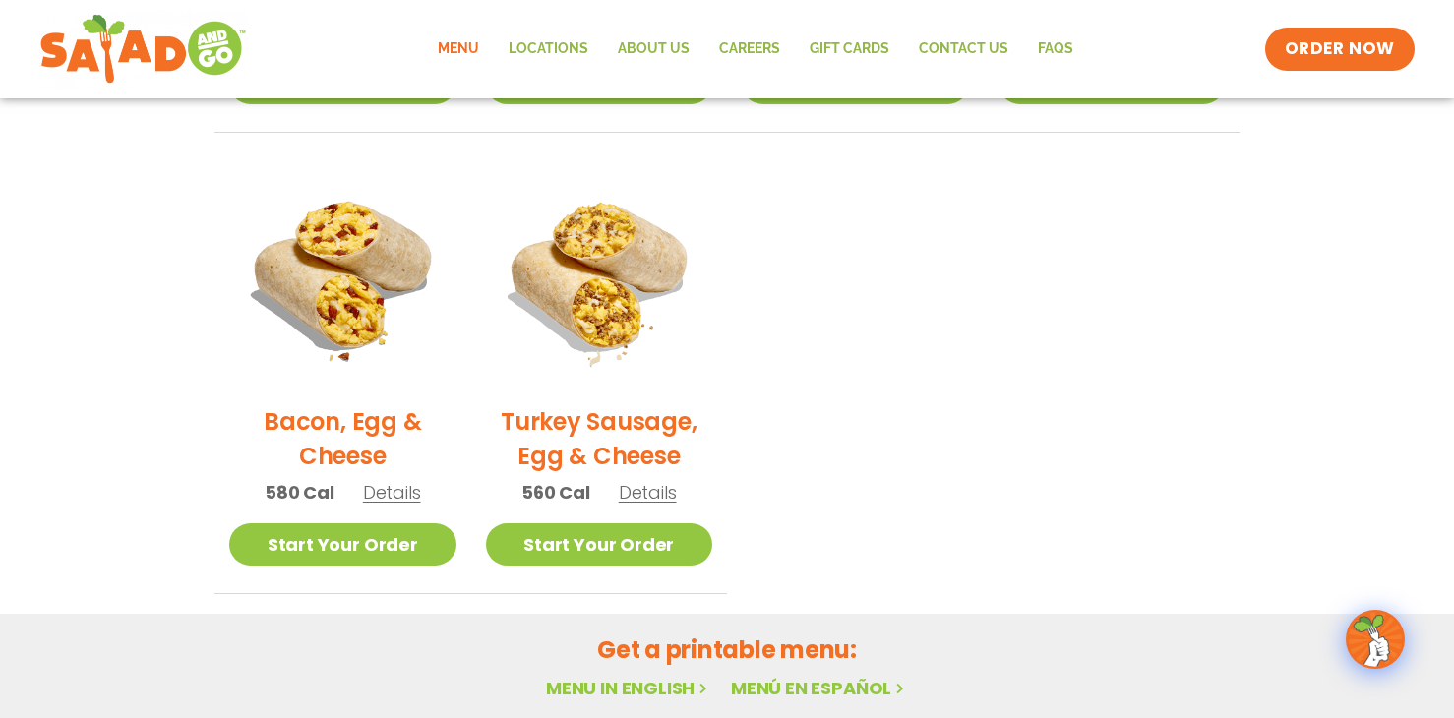
click at [123, 490] on section "Breakfast Breakfast here means you start your day the right way. Burritos or bo…" at bounding box center [727, 12] width 1454 height 1163
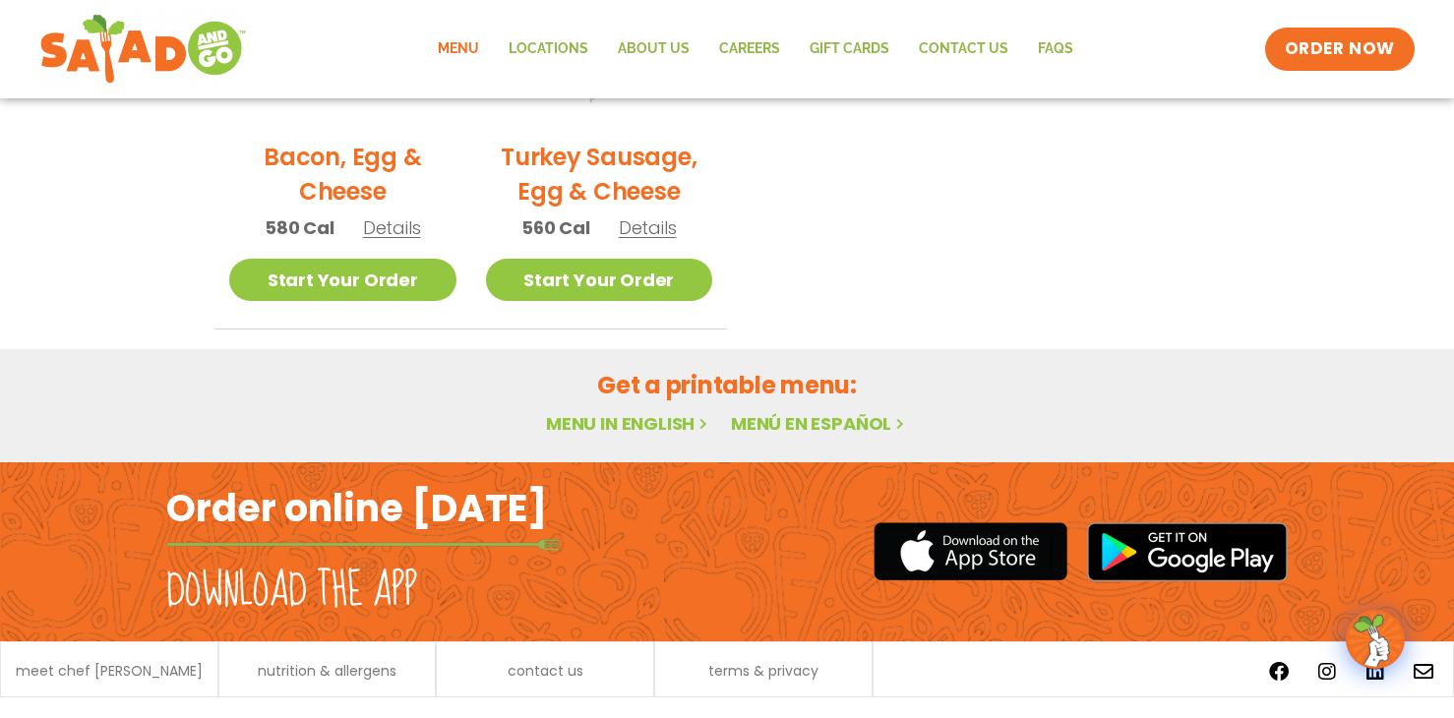
scroll to position [1180, 0]
